Goal: Transaction & Acquisition: Purchase product/service

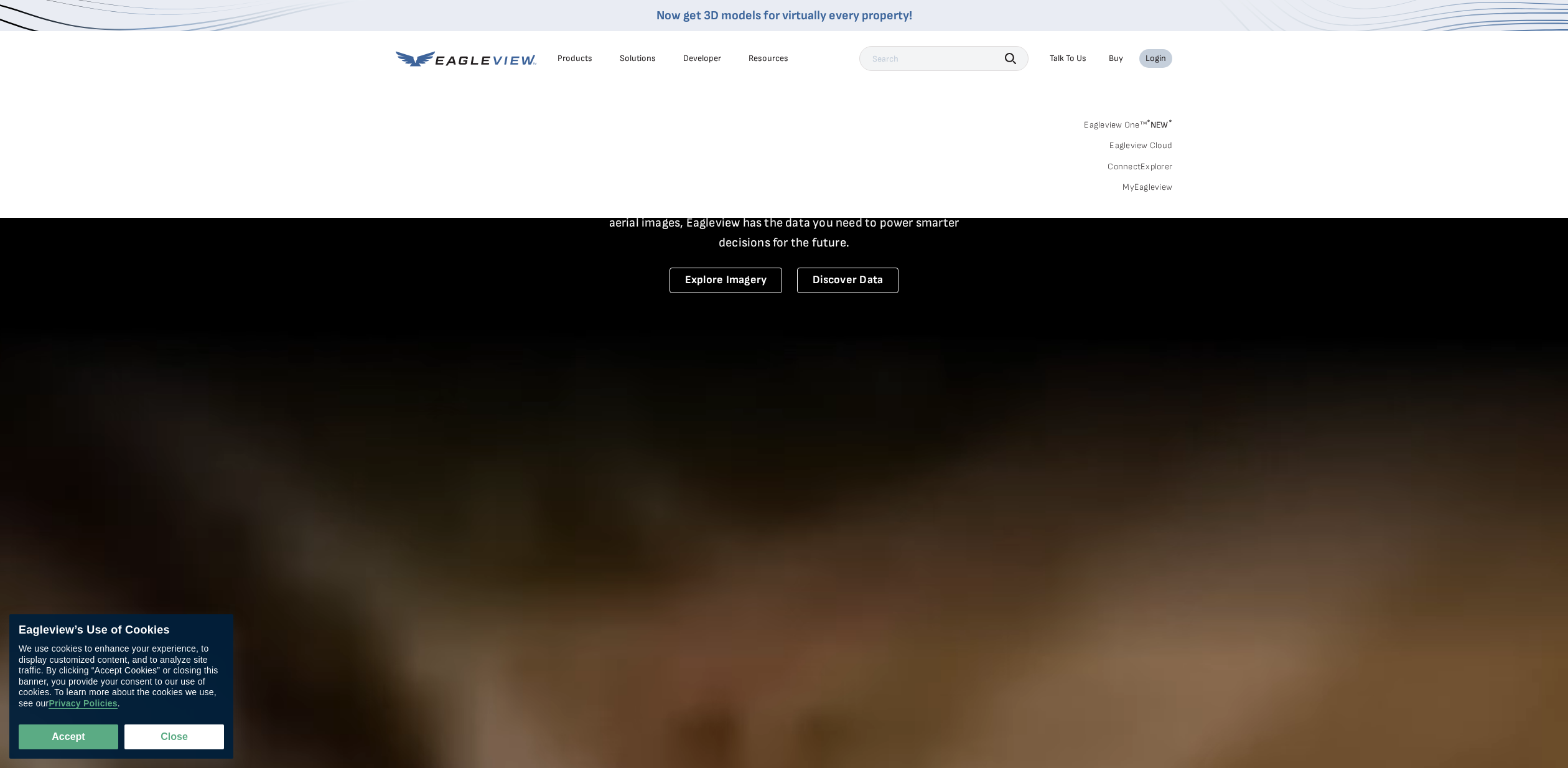
click at [1154, 189] on link "MyEagleview" at bounding box center [1147, 187] width 50 height 11
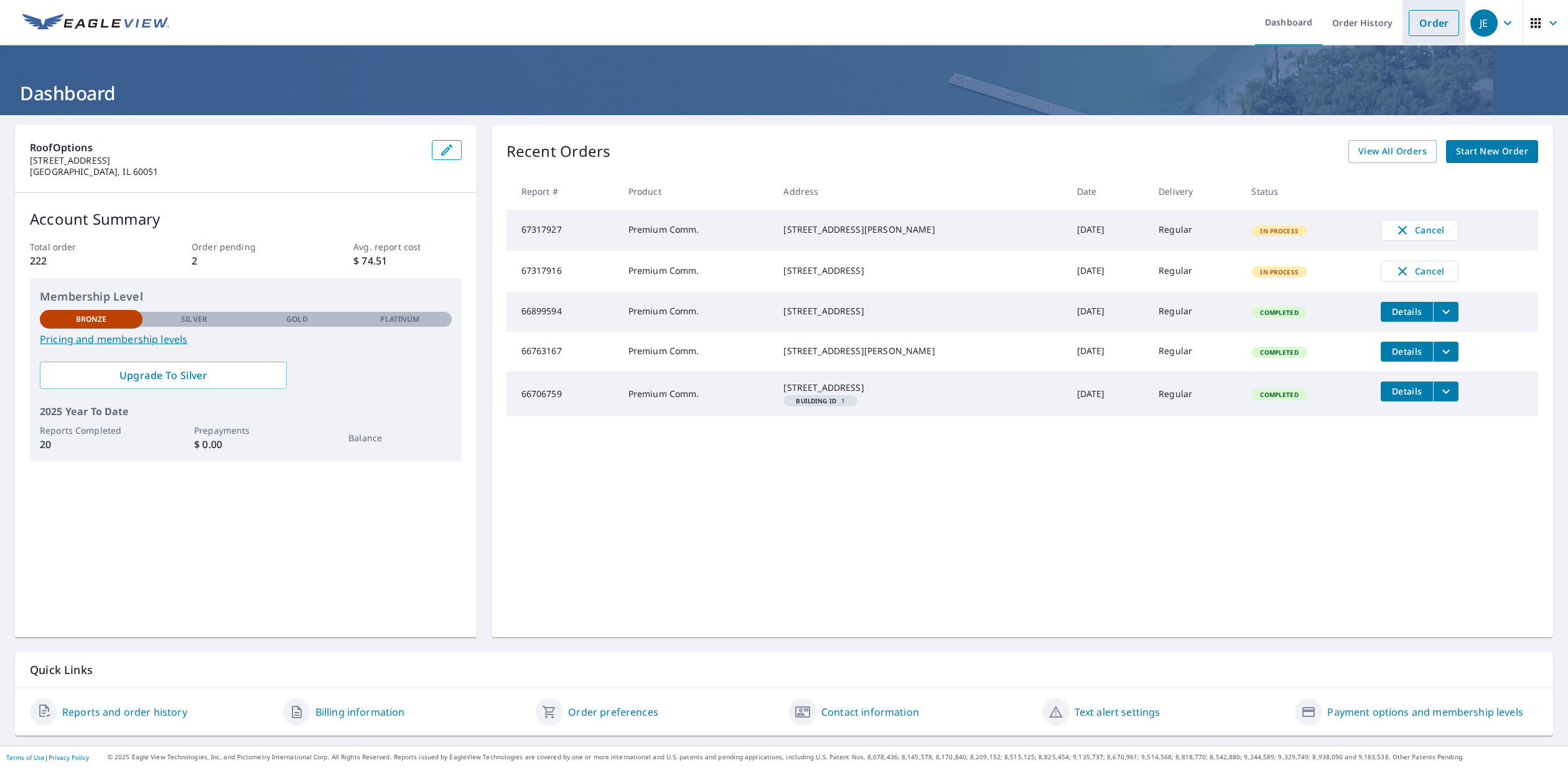
click at [1426, 24] on link "Order" at bounding box center [1433, 23] width 51 height 26
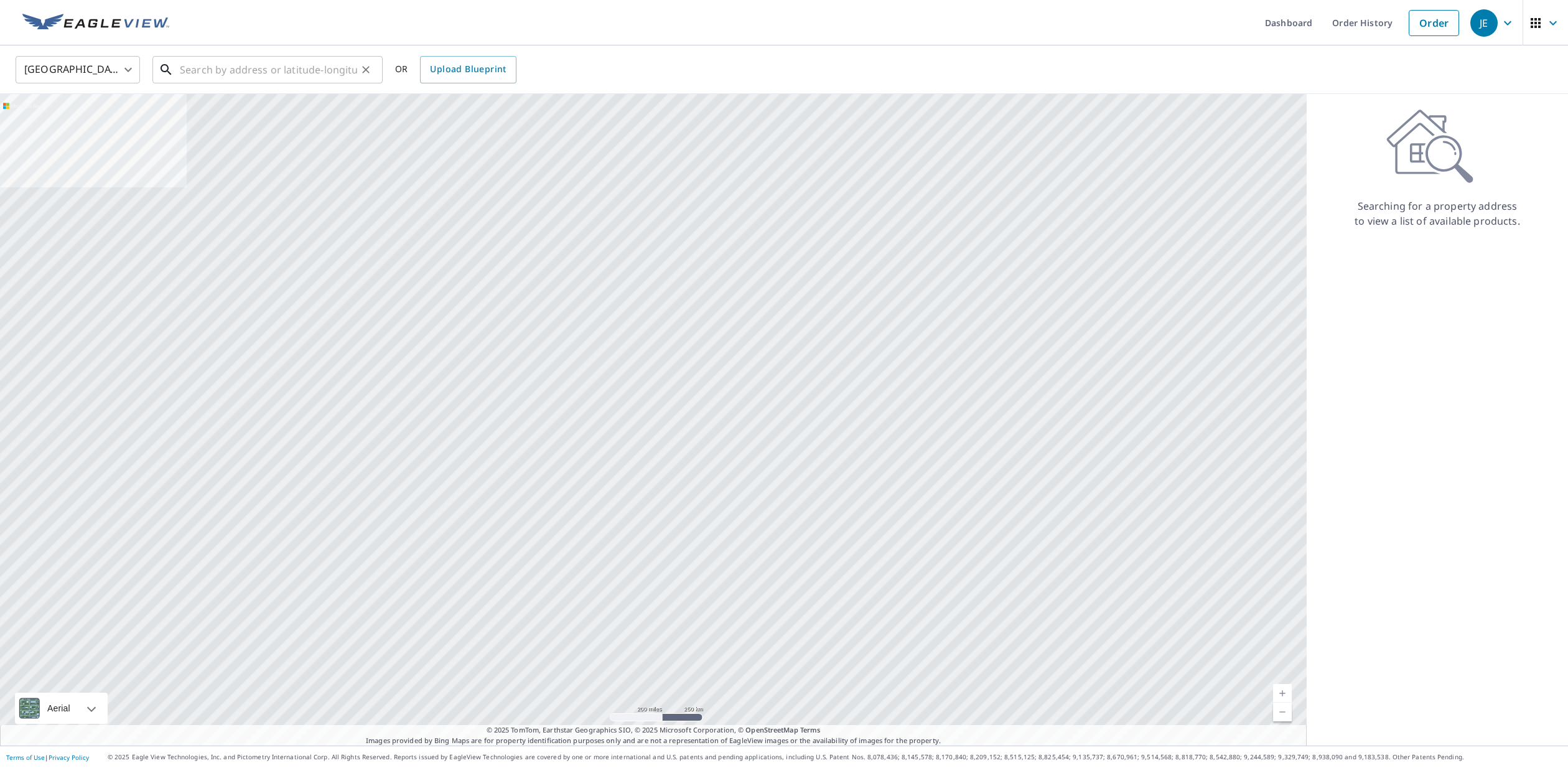
click at [310, 75] on input "text" at bounding box center [268, 69] width 178 height 35
paste input "605 Lake Avenue West Ladysmith WI 54848-1211"
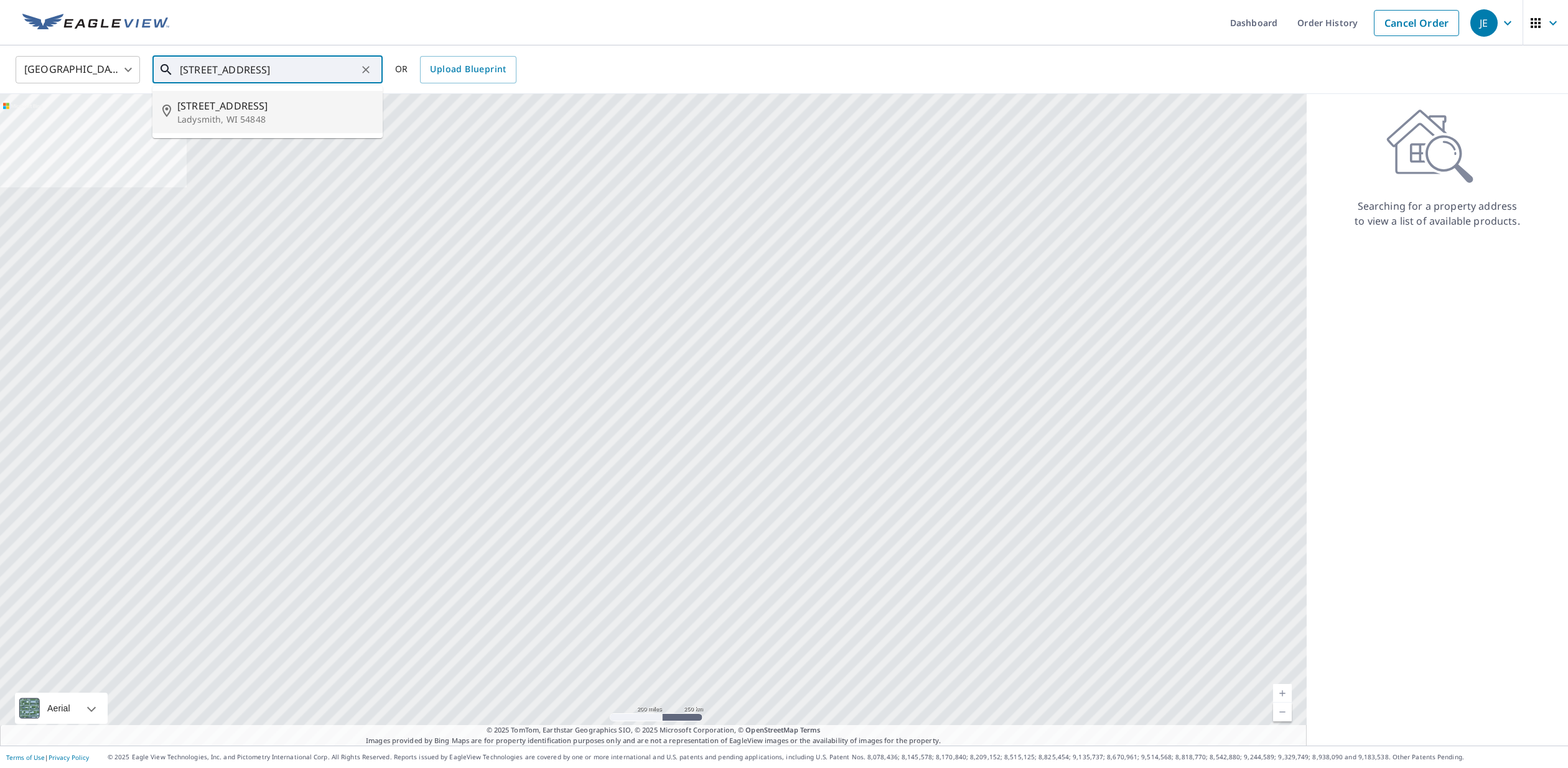
click at [267, 115] on p "Ladysmith, WI 54848" at bounding box center [275, 119] width 196 height 12
type input "605 Lake Ave W Ladysmith, WI 54848"
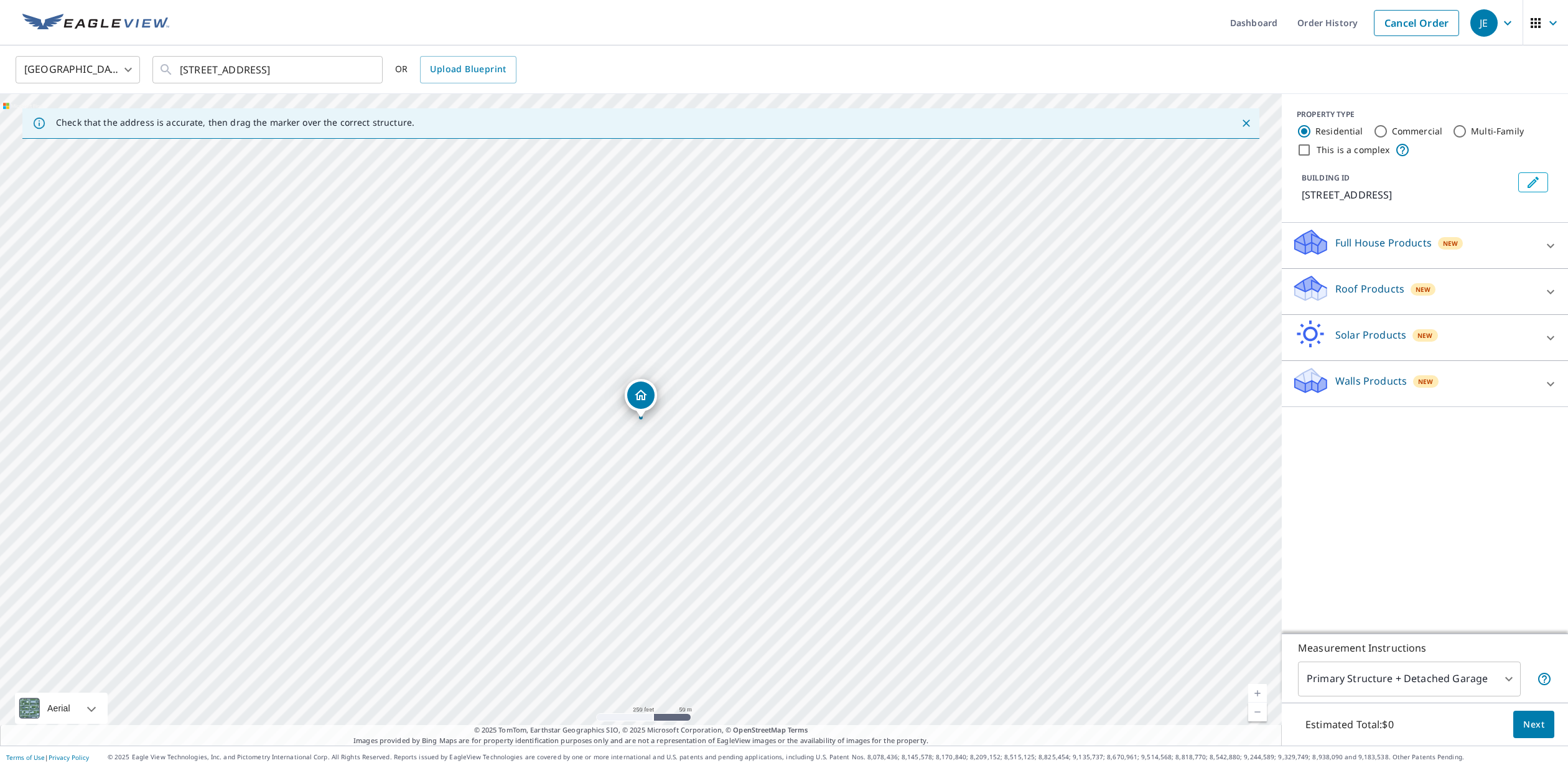
click at [1255, 694] on link "Current Level 17, Zoom In" at bounding box center [1257, 693] width 19 height 19
click at [1255, 694] on link "Current Level 18, Zoom In" at bounding box center [1257, 693] width 19 height 19
click at [1255, 694] on link "Current Level 19, Zoom In" at bounding box center [1257, 693] width 19 height 19
drag, startPoint x: 641, startPoint y: 393, endPoint x: 648, endPoint y: 303, distance: 90.3
click at [1373, 132] on input "Commercial" at bounding box center [1380, 131] width 15 height 15
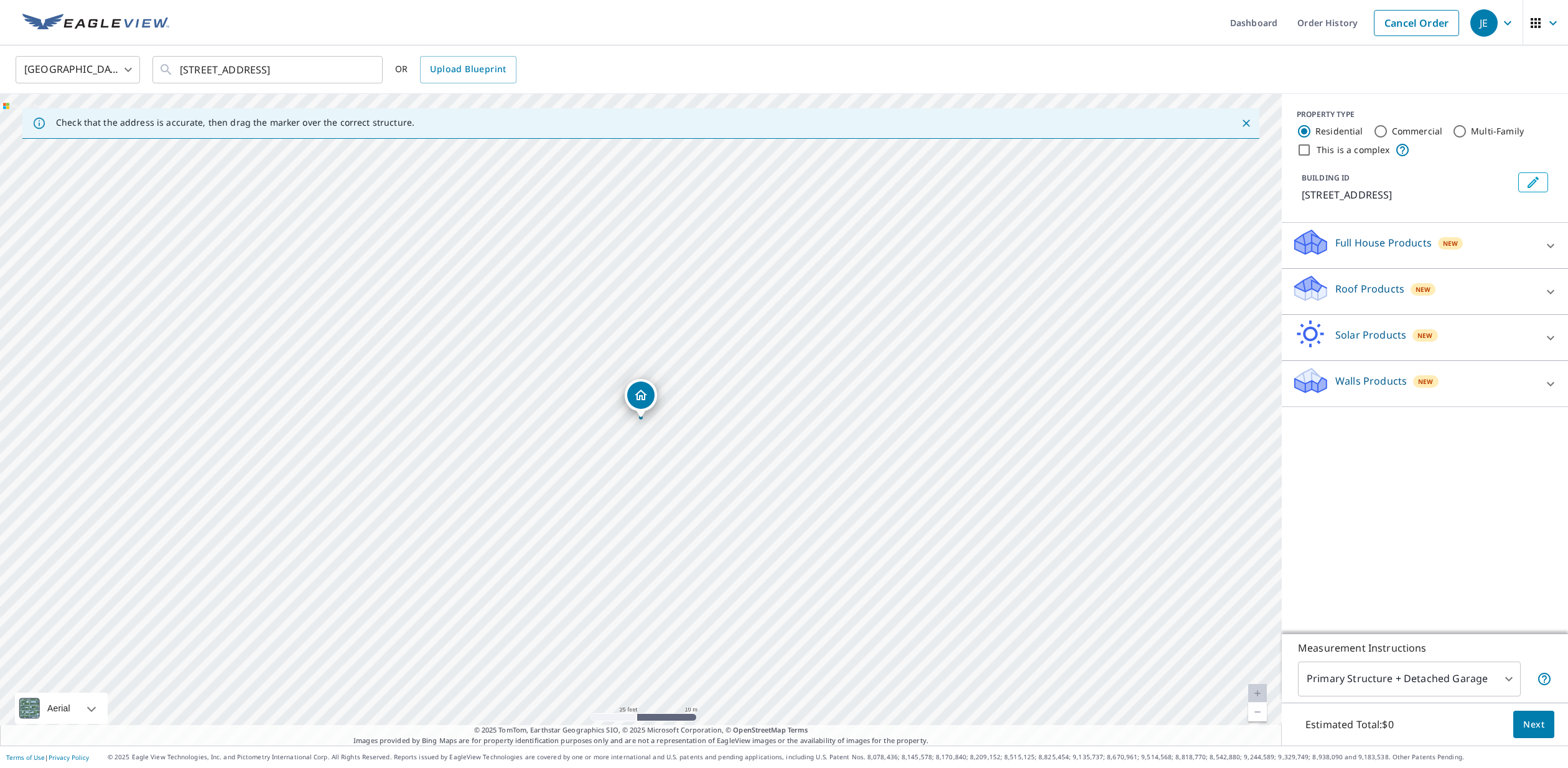
radio input "true"
type input "4"
click at [1494, 245] on div "Roof Products New" at bounding box center [1413, 245] width 244 height 35
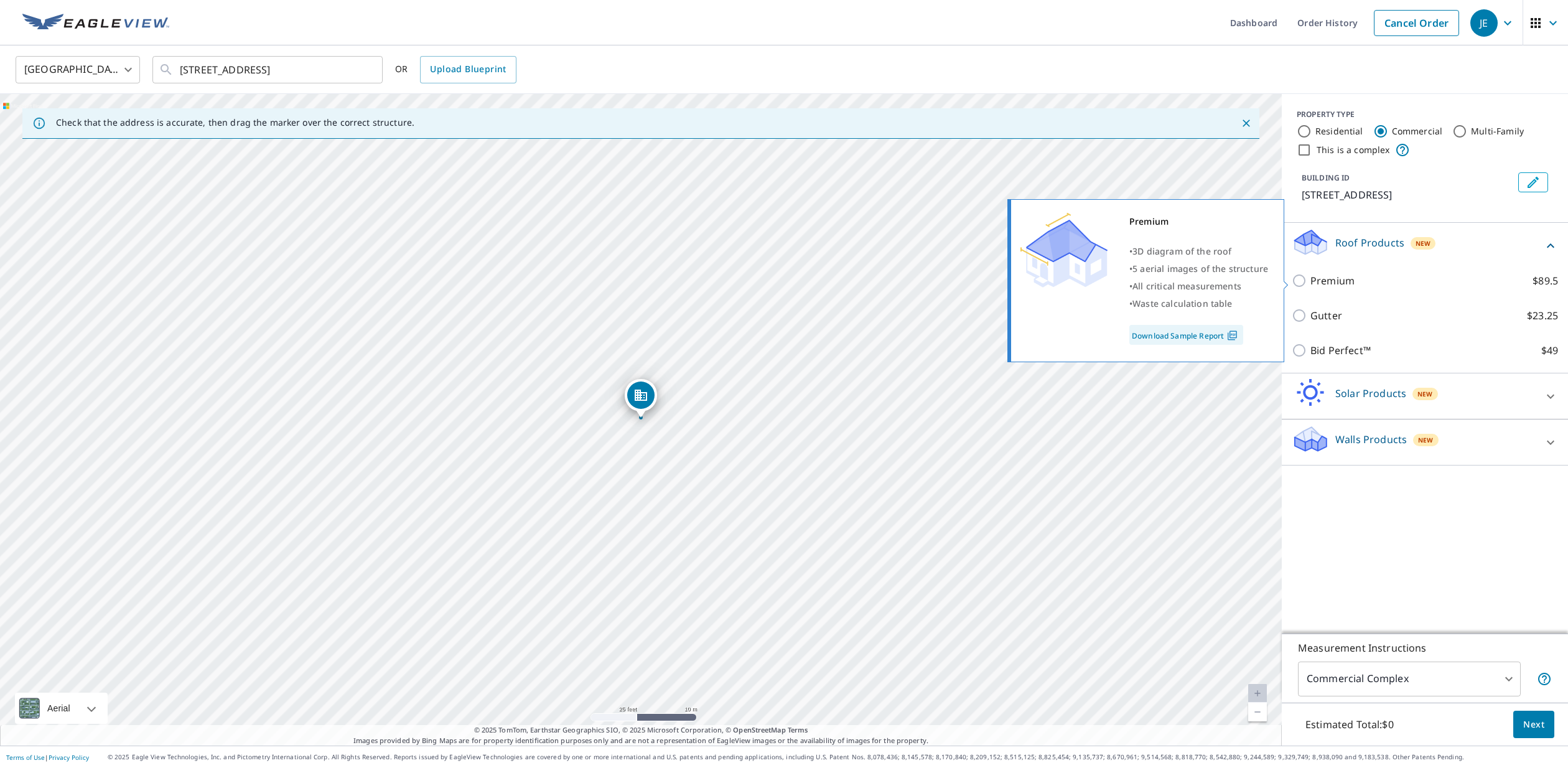
click at [1301, 281] on input "Premium $89.5" at bounding box center [1301, 280] width 19 height 15
checkbox input "true"
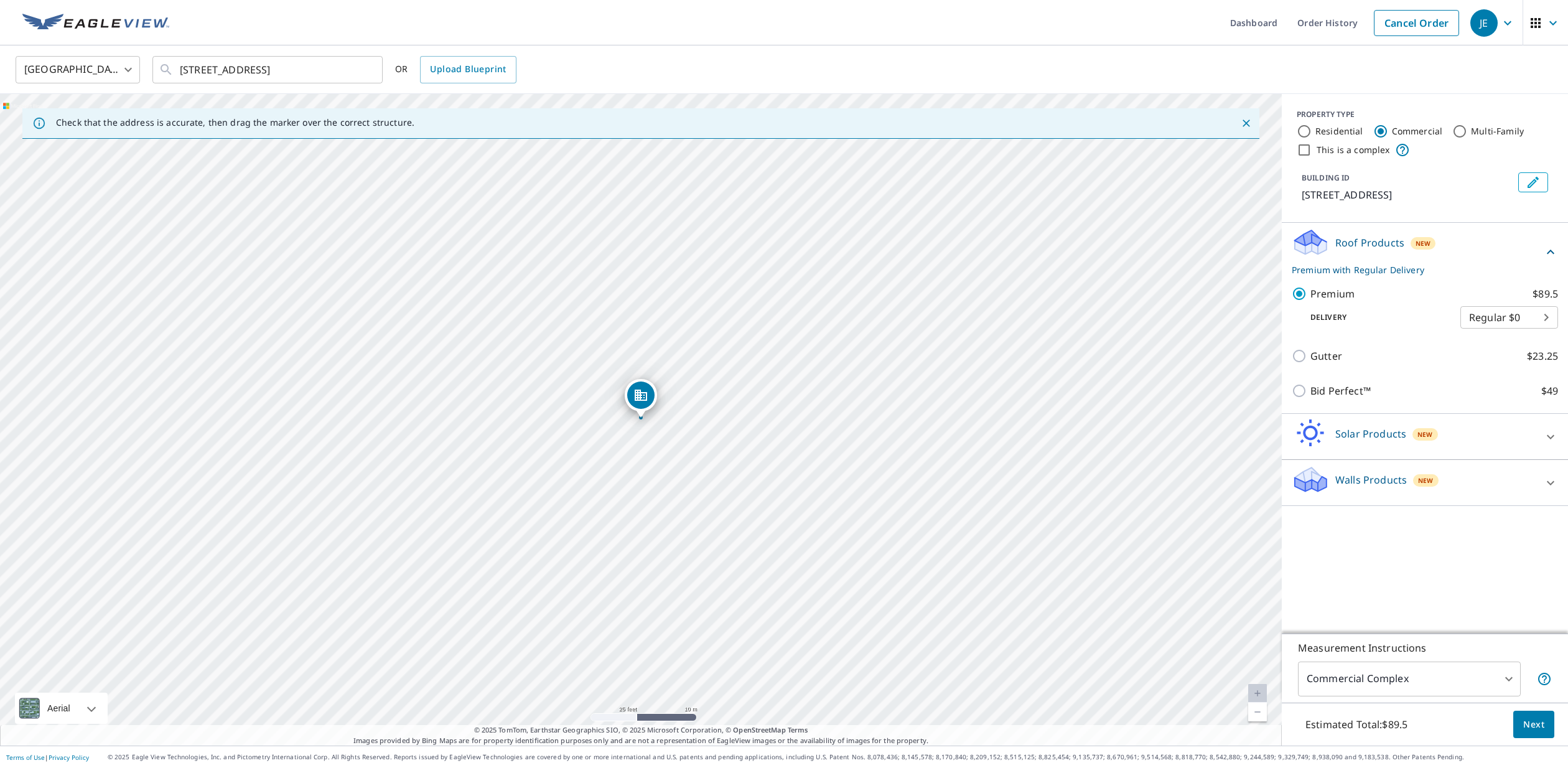
click at [1534, 719] on span "Next" at bounding box center [1533, 725] width 21 height 15
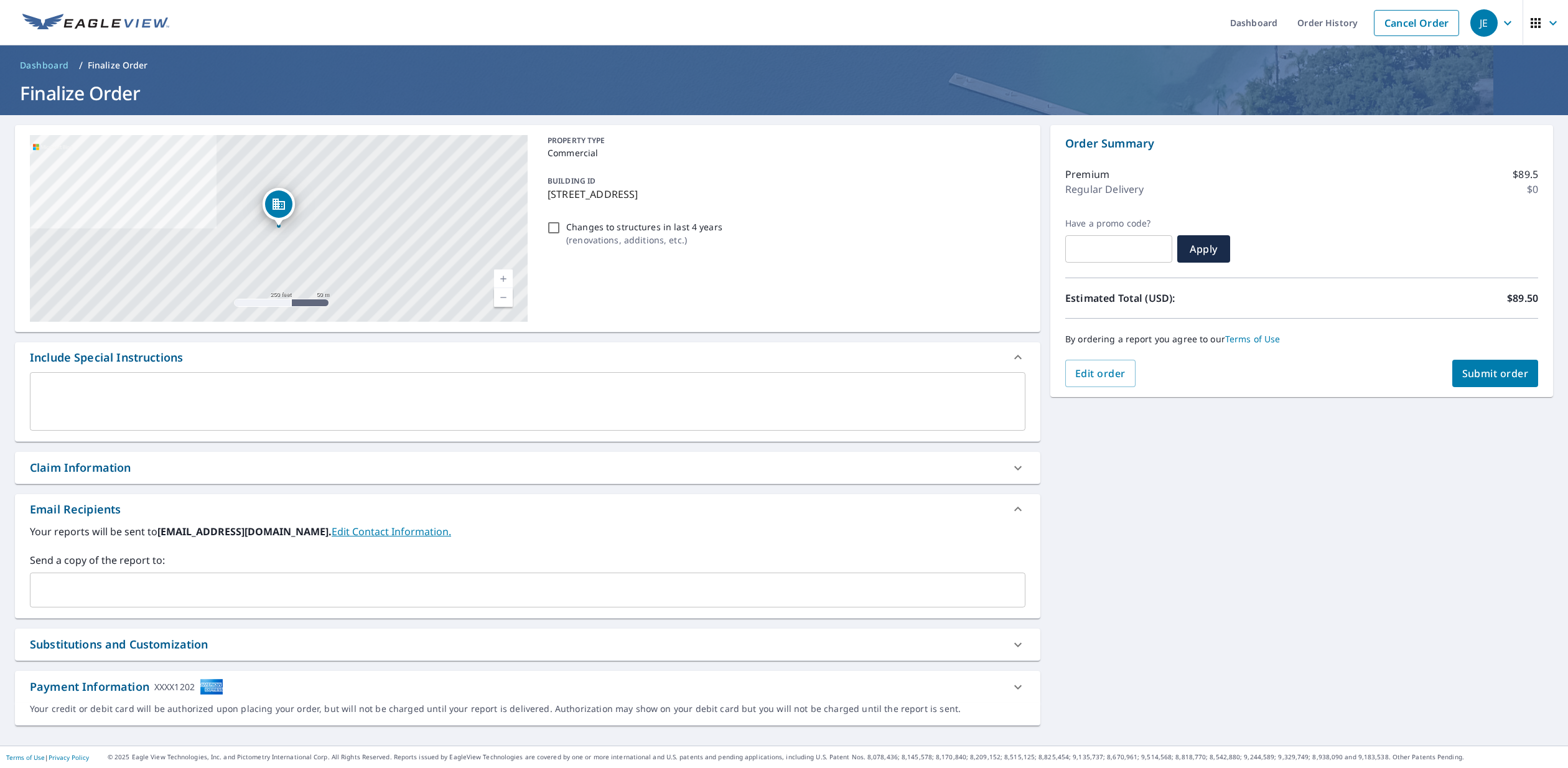
click at [1465, 377] on span "Submit order" at bounding box center [1496, 373] width 67 height 13
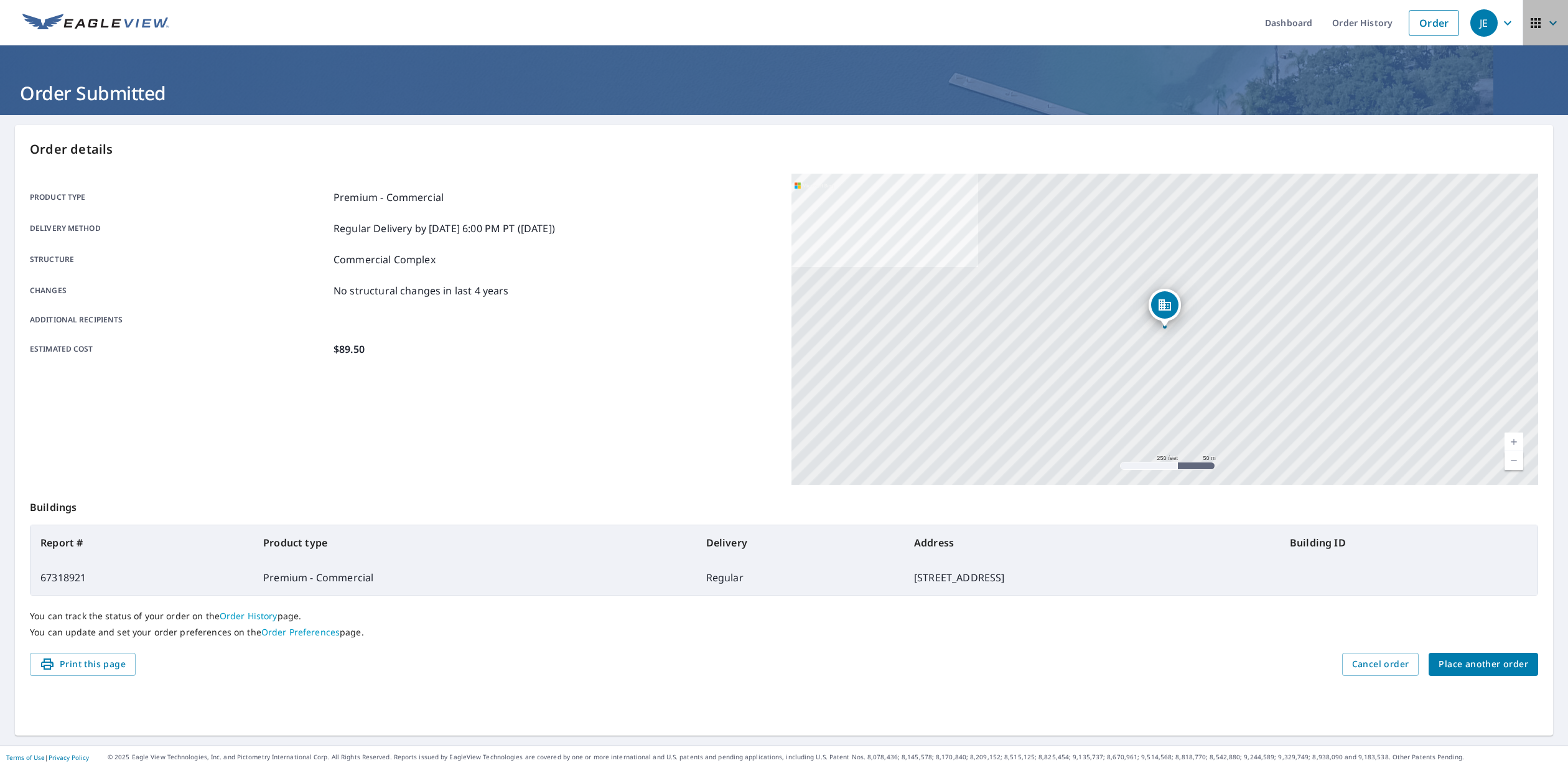
click at [1553, 24] on icon "button" at bounding box center [1553, 22] width 8 height 4
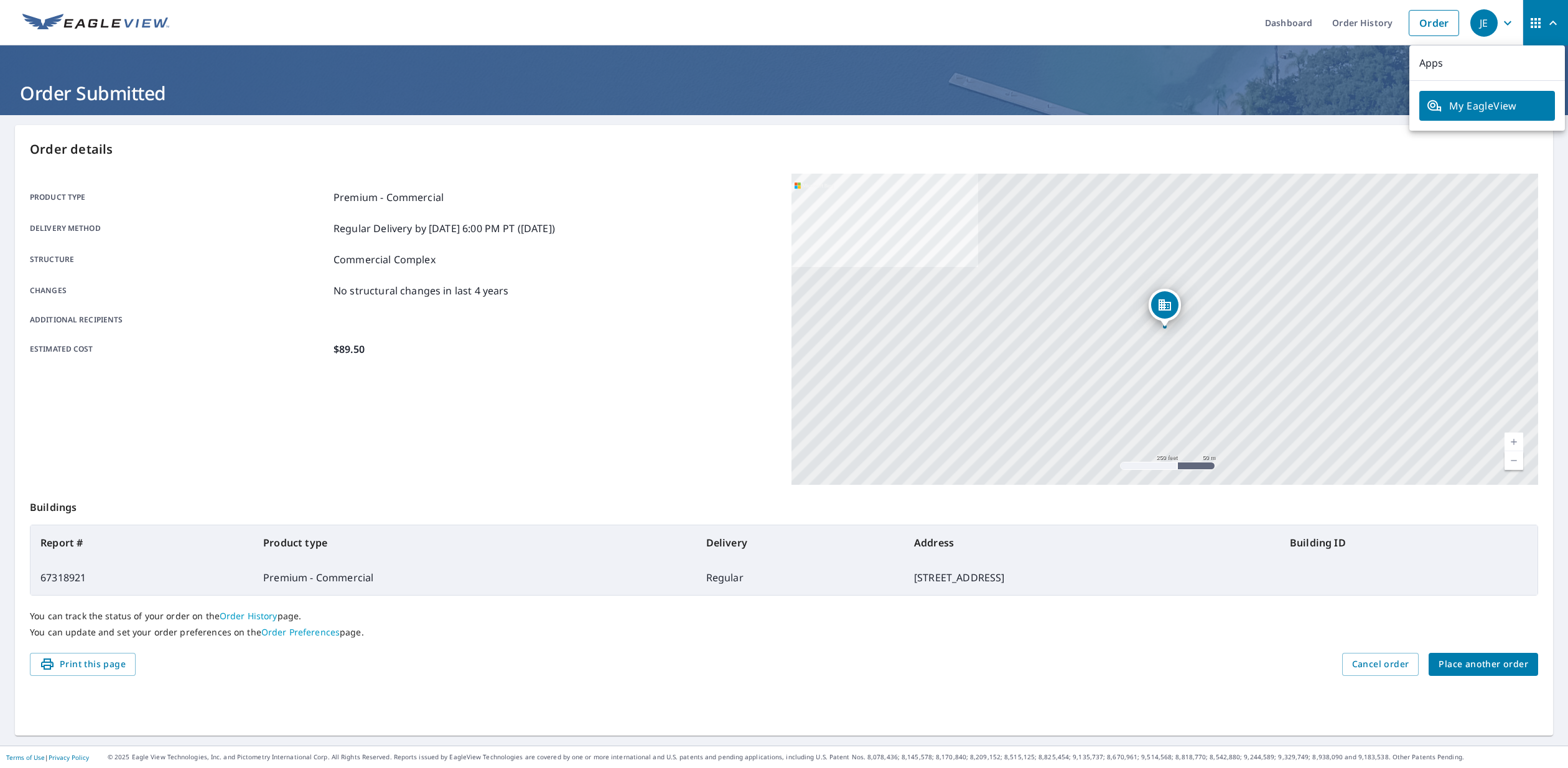
click at [1537, 22] on icon "button" at bounding box center [1535, 22] width 15 height 15
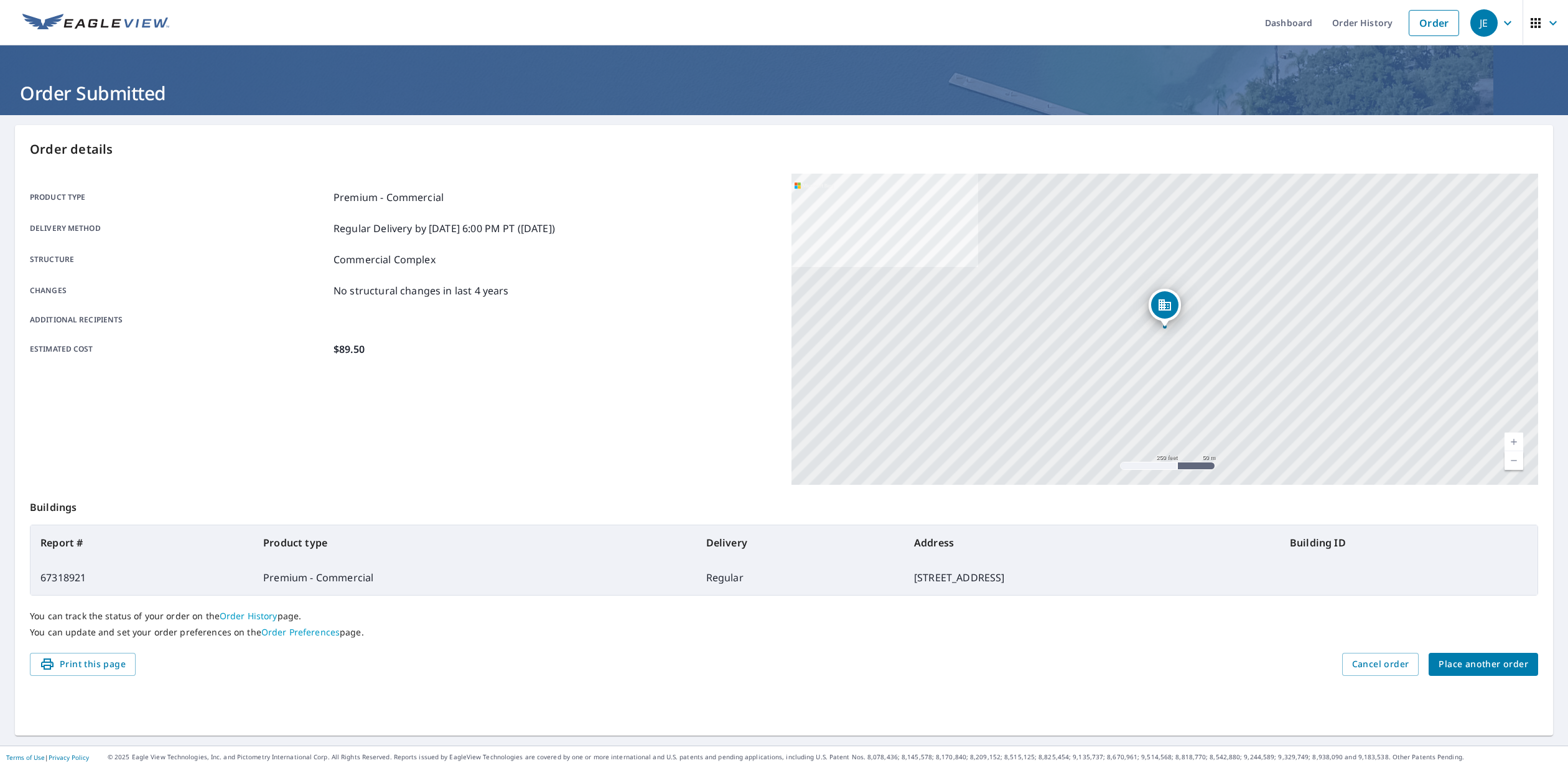
click at [1504, 21] on icon "button" at bounding box center [1507, 22] width 15 height 15
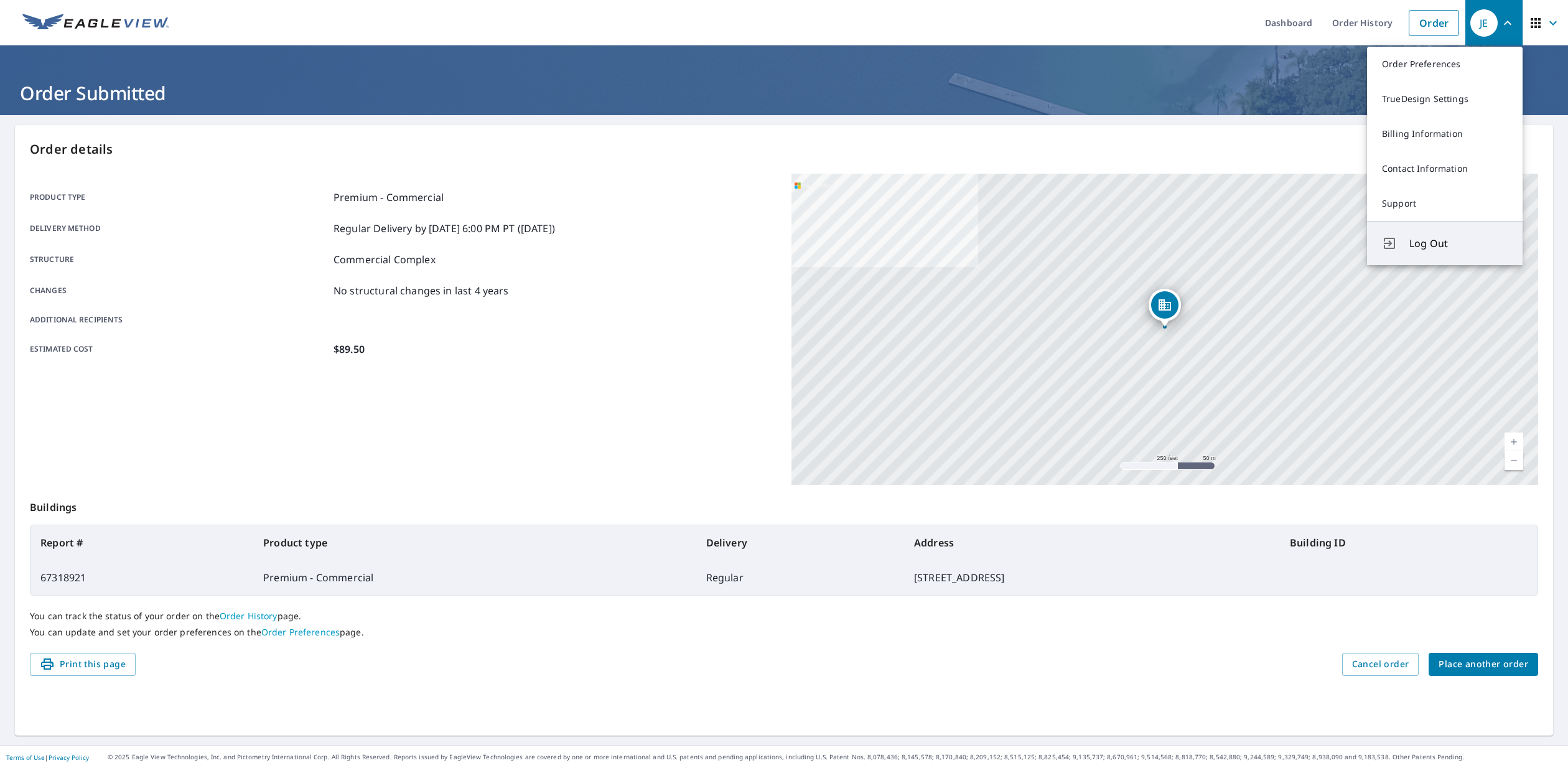
click at [1434, 244] on span "Log Out" at bounding box center [1458, 243] width 98 height 15
